Goal: Task Accomplishment & Management: Manage account settings

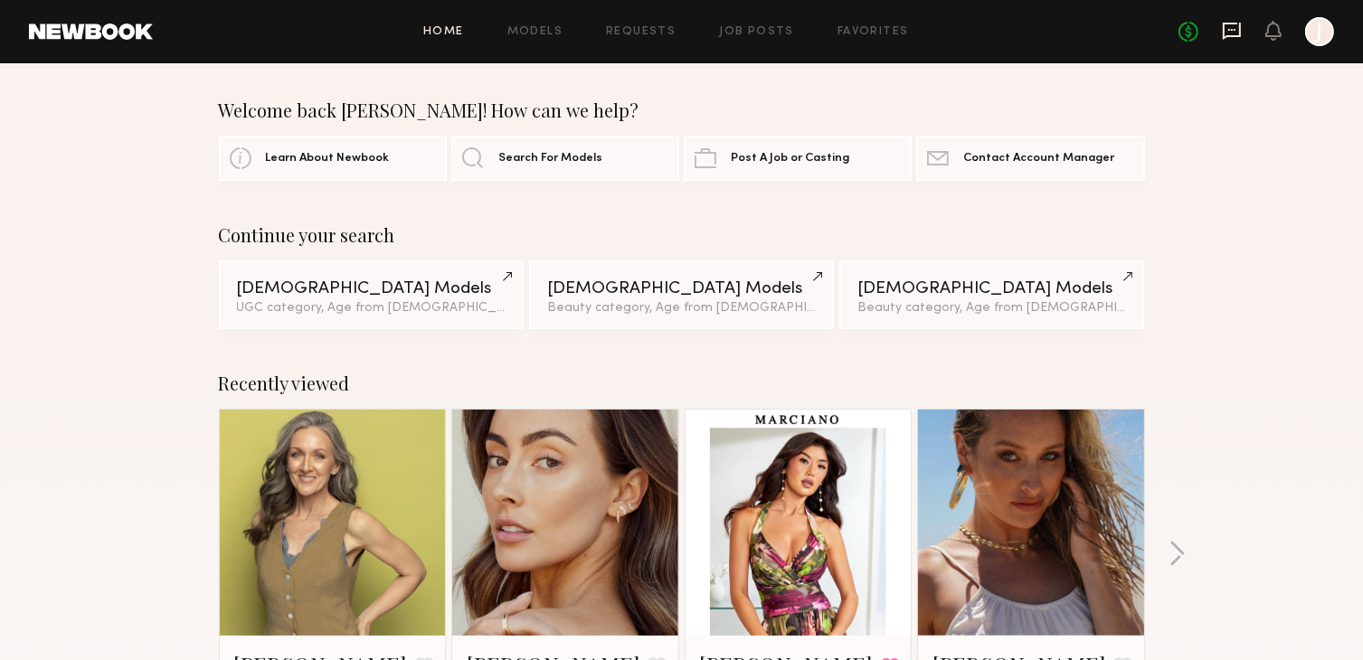
click at [1228, 31] on icon at bounding box center [1232, 31] width 20 height 20
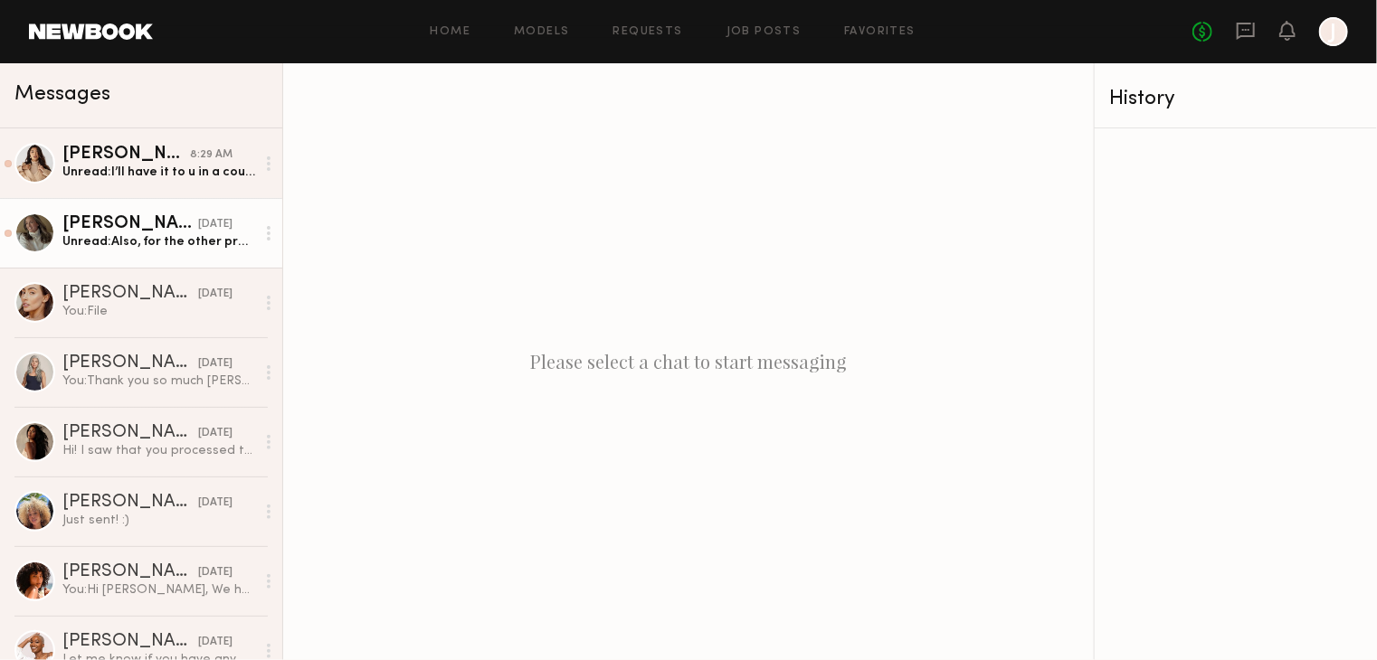
click at [166, 236] on div "Unread: Also, for the other products, you are just looking for shots of them in…" at bounding box center [158, 241] width 193 height 17
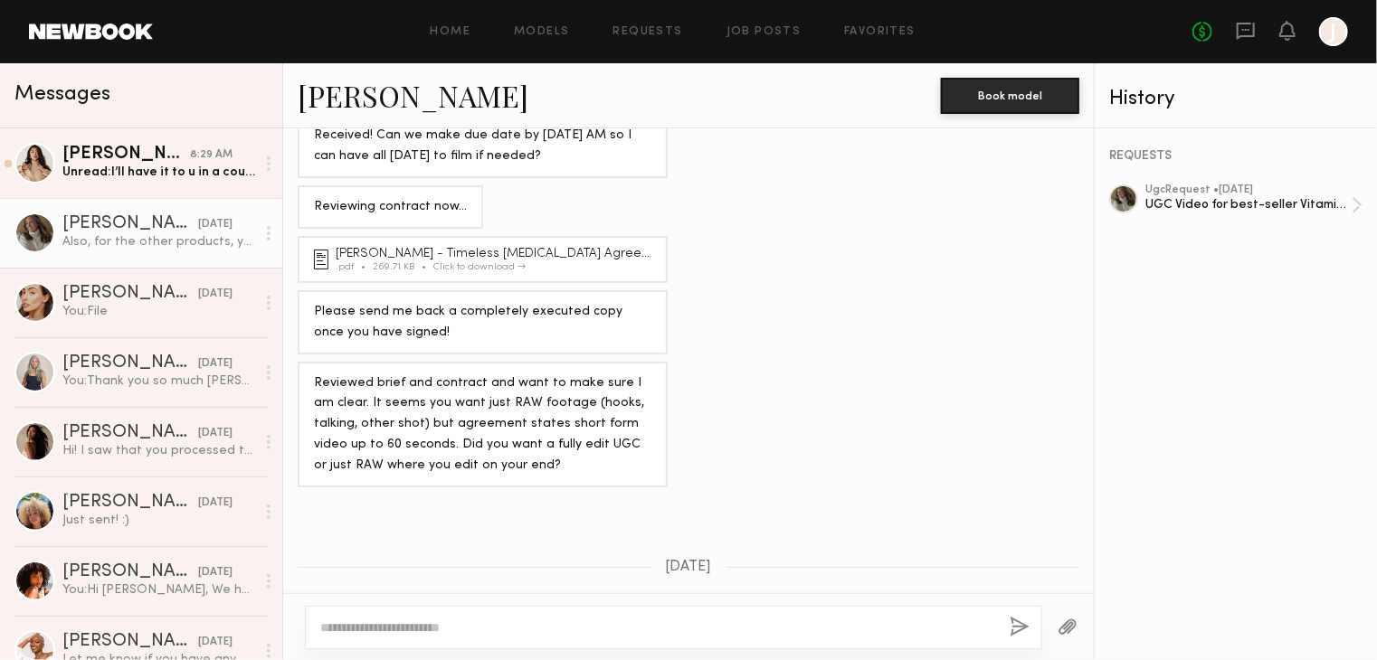
scroll to position [546, 0]
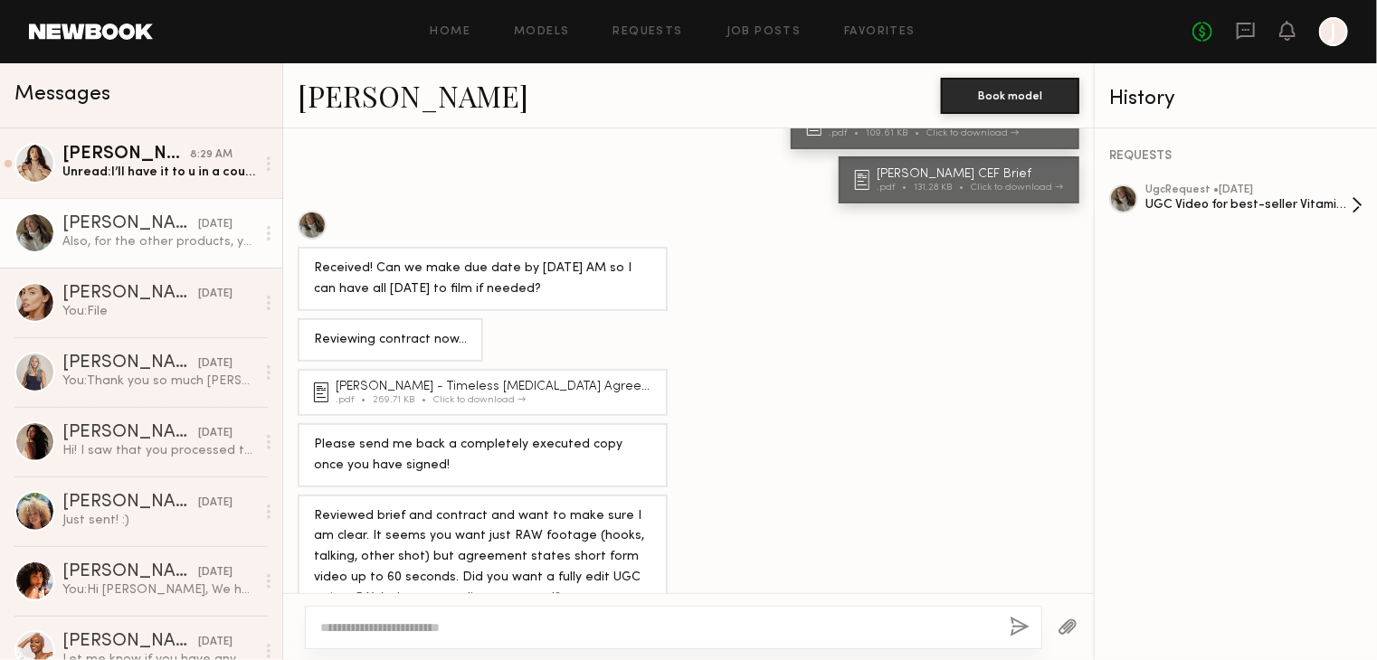
click at [1287, 213] on div "UGC Video for best-seller Vitamin C" at bounding box center [1248, 204] width 206 height 17
